Goal: Transaction & Acquisition: Purchase product/service

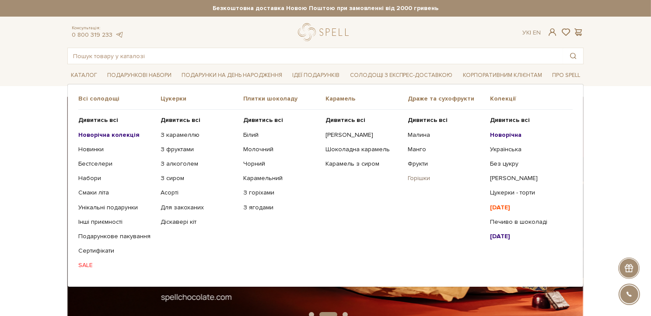
click at [423, 176] on link "Горішки" at bounding box center [446, 179] width 76 height 8
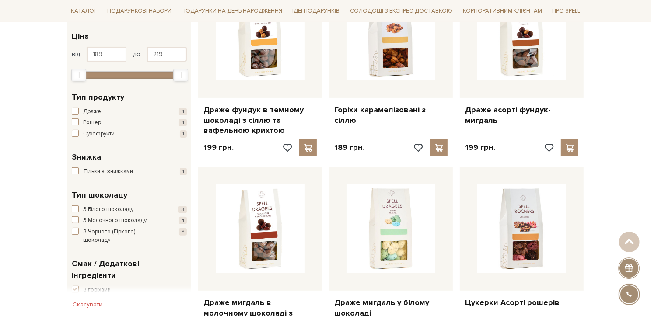
scroll to position [210, 0]
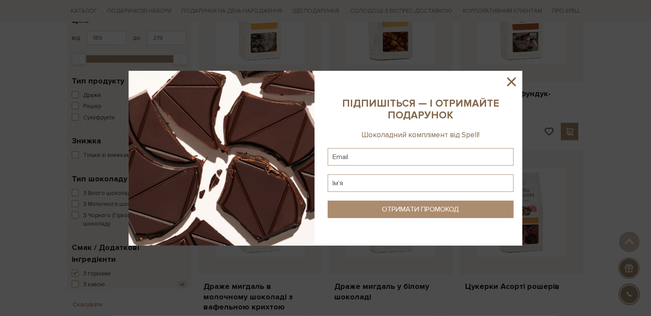
click at [514, 76] on icon at bounding box center [511, 81] width 15 height 15
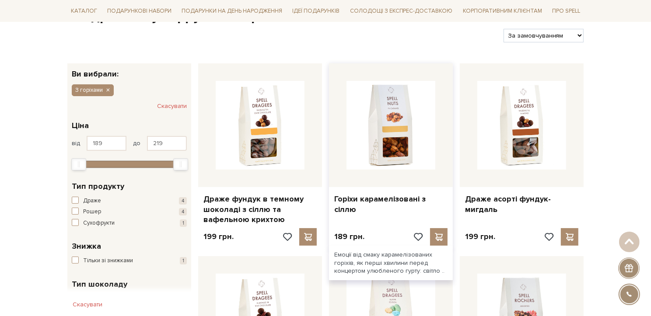
scroll to position [0, 0]
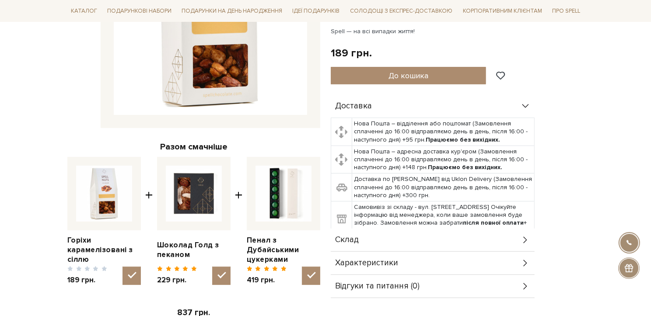
scroll to position [210, 0]
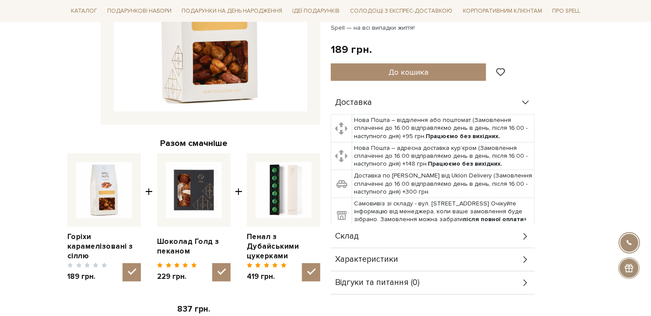
click at [413, 238] on div "Склад" at bounding box center [433, 236] width 204 height 23
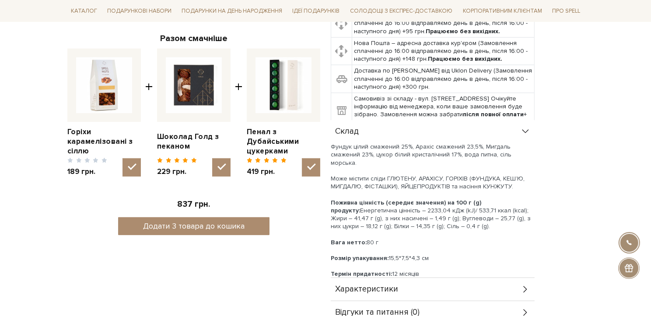
scroll to position [0, 0]
